Goal: Task Accomplishment & Management: Use online tool/utility

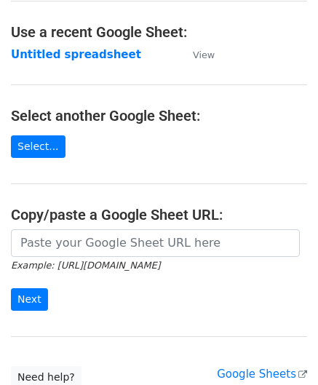
scroll to position [146, 0]
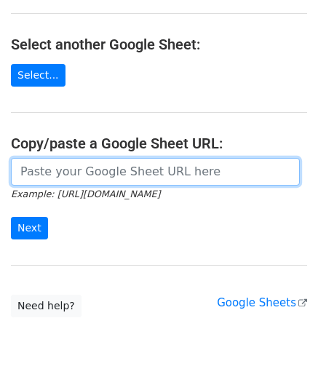
click at [54, 170] on input "url" at bounding box center [155, 172] width 289 height 28
paste input "[URL][DOMAIN_NAME]"
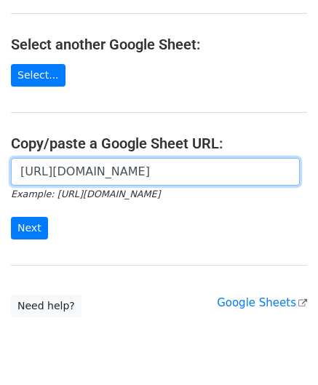
scroll to position [0, 324]
type input "[URL][DOMAIN_NAME]"
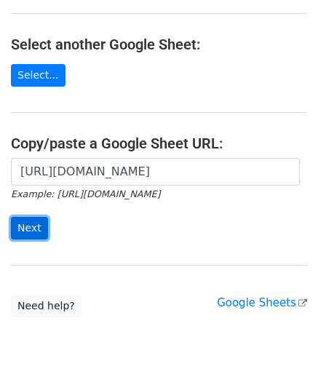
click at [42, 222] on input "Next" at bounding box center [29, 228] width 37 height 23
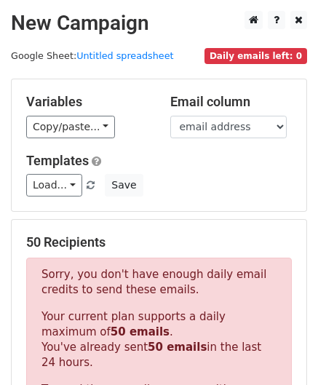
scroll to position [483, 0]
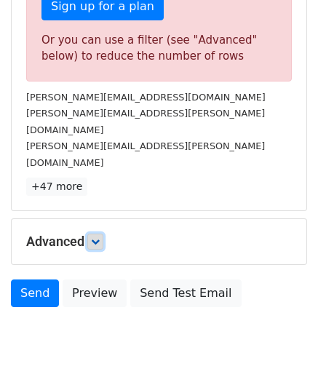
click at [93, 237] on icon at bounding box center [95, 241] width 9 height 9
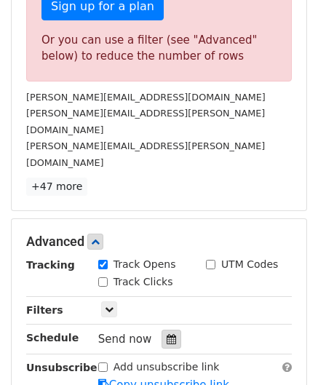
click at [167, 334] on icon at bounding box center [171, 339] width 9 height 10
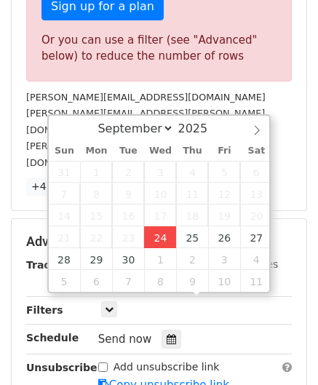
type input "2025-09-24 12:00"
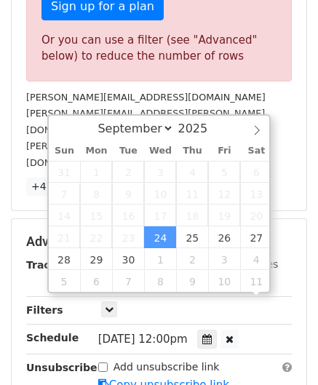
scroll to position [0, 0]
paste input "6"
type input "6"
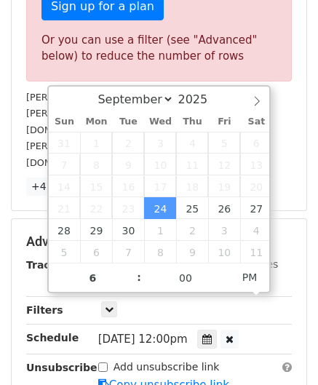
type input "2025-09-24 18:00"
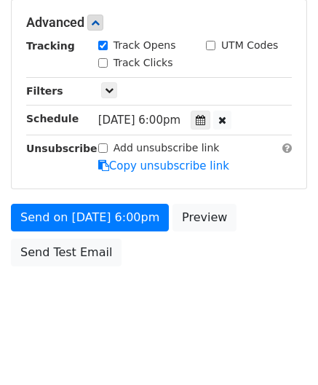
scroll to position [668, 0]
